Goal: Information Seeking & Learning: Learn about a topic

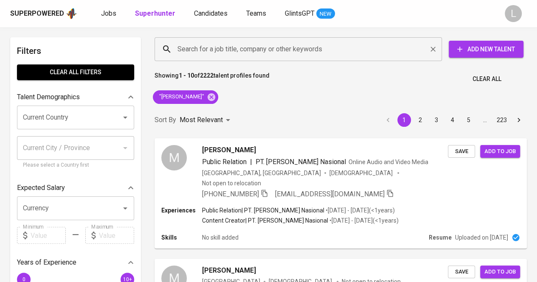
scroll to position [0, 0]
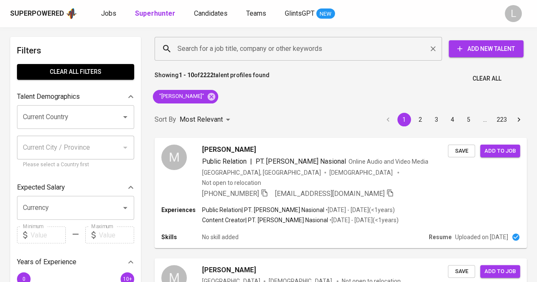
click at [288, 53] on input "Search for a job title, company or other keywords" at bounding box center [300, 49] width 250 height 16
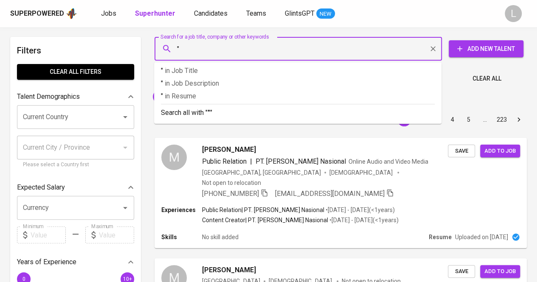
paste input "[PERSON_NAME]"
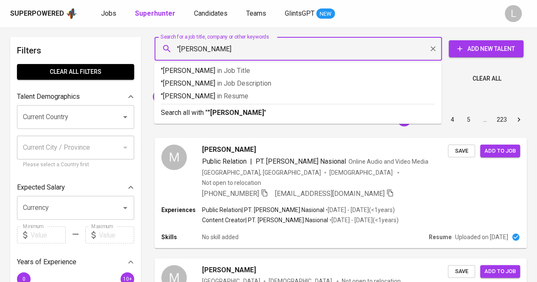
type input ""[PERSON_NAME]""
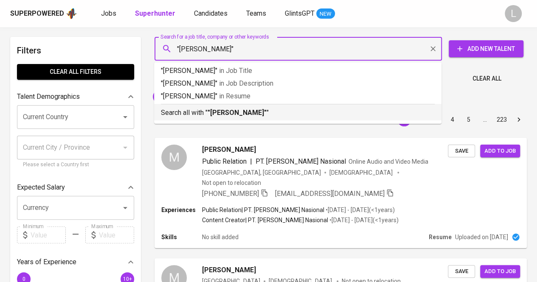
click at [237, 109] on b ""[PERSON_NAME]"" at bounding box center [236, 113] width 59 height 8
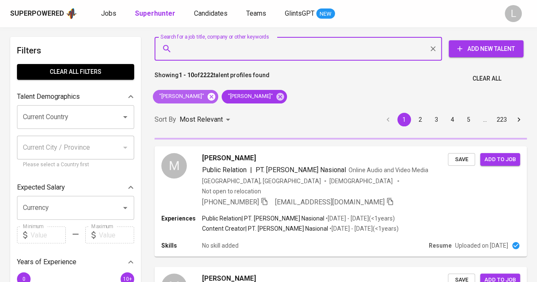
click at [211, 96] on icon at bounding box center [211, 96] width 8 height 8
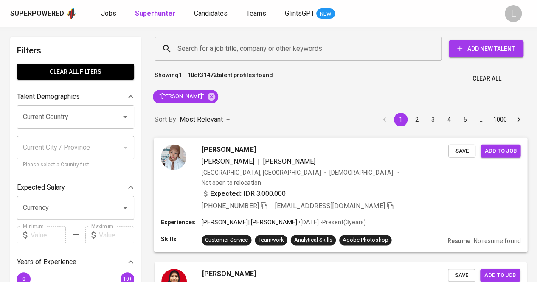
click at [224, 151] on span "[PERSON_NAME]" at bounding box center [228, 149] width 54 height 10
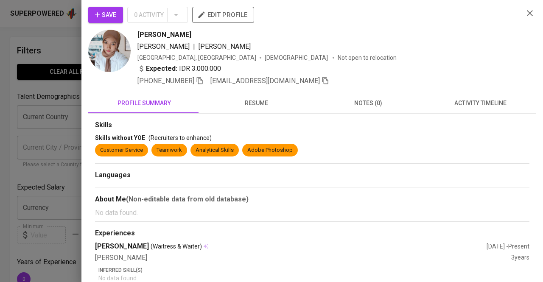
click at [274, 109] on button "resume" at bounding box center [256, 103] width 112 height 20
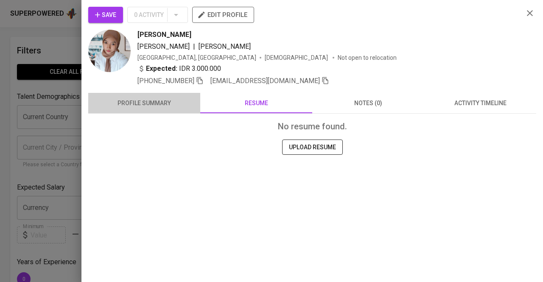
click at [172, 110] on button "profile summary" at bounding box center [144, 103] width 112 height 20
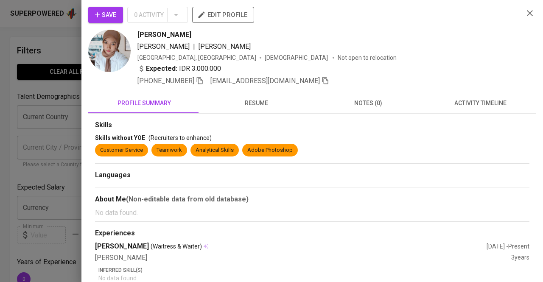
click at [42, 124] on div at bounding box center [271, 141] width 543 height 282
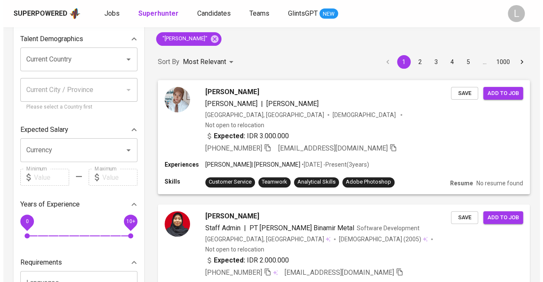
scroll to position [59, 0]
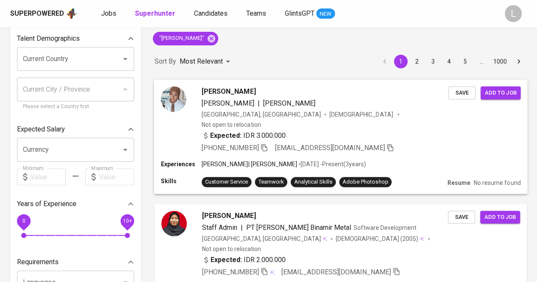
drag, startPoint x: 231, startPoint y: 86, endPoint x: 218, endPoint y: 88, distance: 12.9
click at [218, 88] on span "[PERSON_NAME]" at bounding box center [228, 91] width 54 height 10
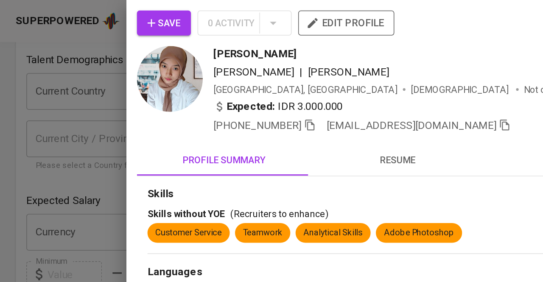
click at [10, 76] on div at bounding box center [271, 141] width 543 height 282
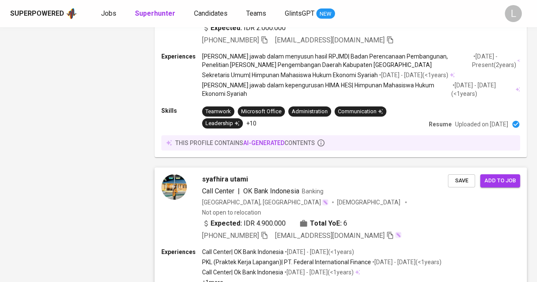
scroll to position [1497, 0]
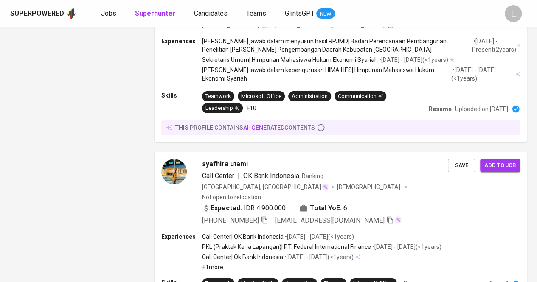
drag, startPoint x: 198, startPoint y: 240, endPoint x: 305, endPoint y: 20, distance: 245.1
